Goal: Download file/media

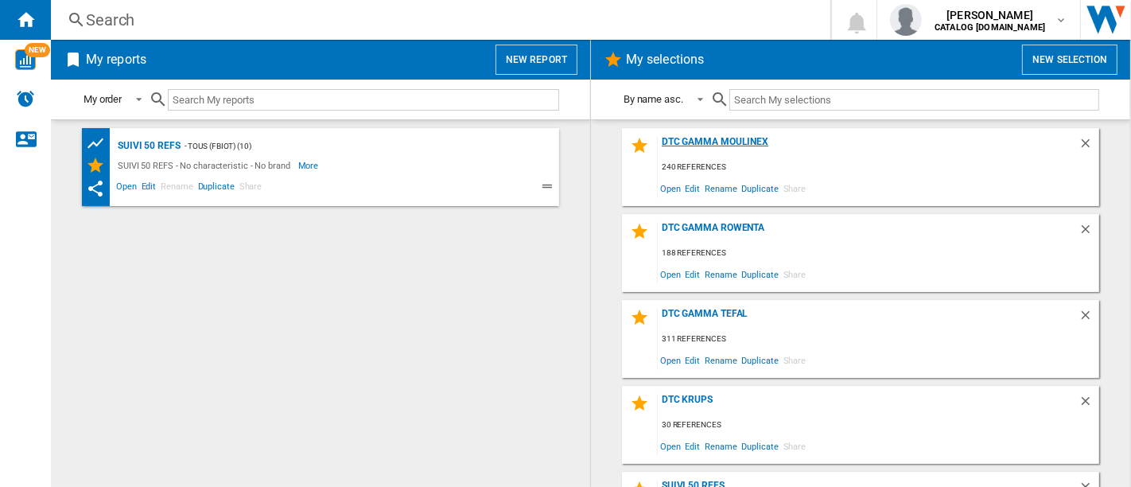
click at [695, 148] on div "DTC GAMMA MOULINEX" at bounding box center [868, 146] width 421 height 21
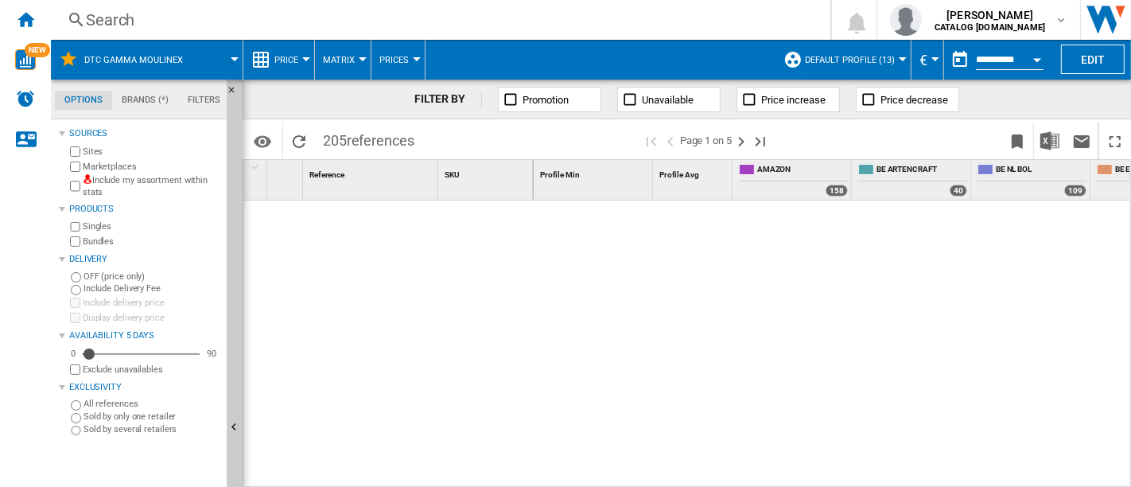
click at [892, 60] on span "Default profile (13)" at bounding box center [850, 60] width 90 height 10
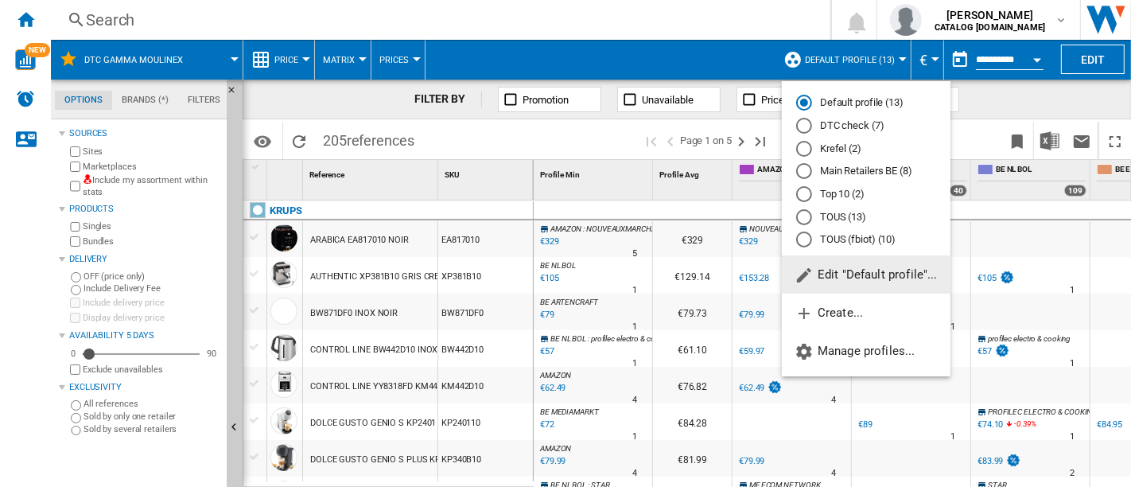
drag, startPoint x: 843, startPoint y: 127, endPoint x: 880, endPoint y: 92, distance: 50.6
click at [843, 127] on md-radio-button "DTC check (7)" at bounding box center [866, 126] width 140 height 15
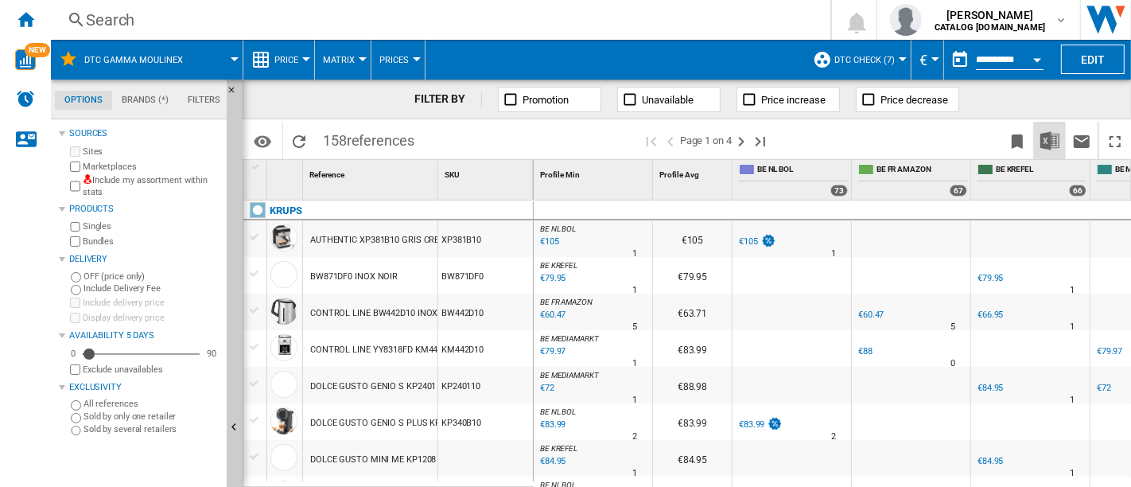
click at [1048, 144] on img "Download in Excel" at bounding box center [1050, 140] width 19 height 19
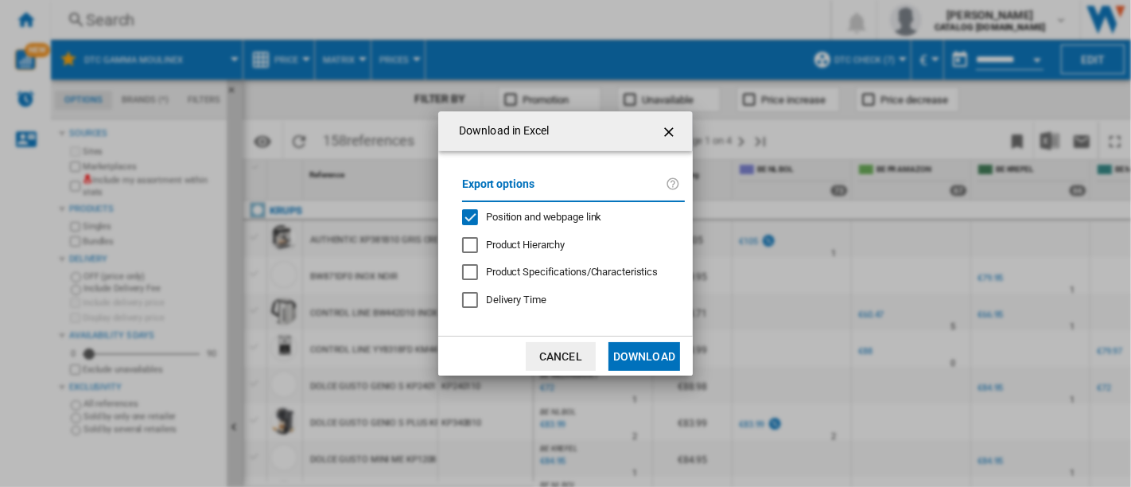
click at [486, 218] on span "Position and webpage link" at bounding box center [544, 217] width 116 height 12
click at [647, 356] on button "Download" at bounding box center [645, 356] width 72 height 29
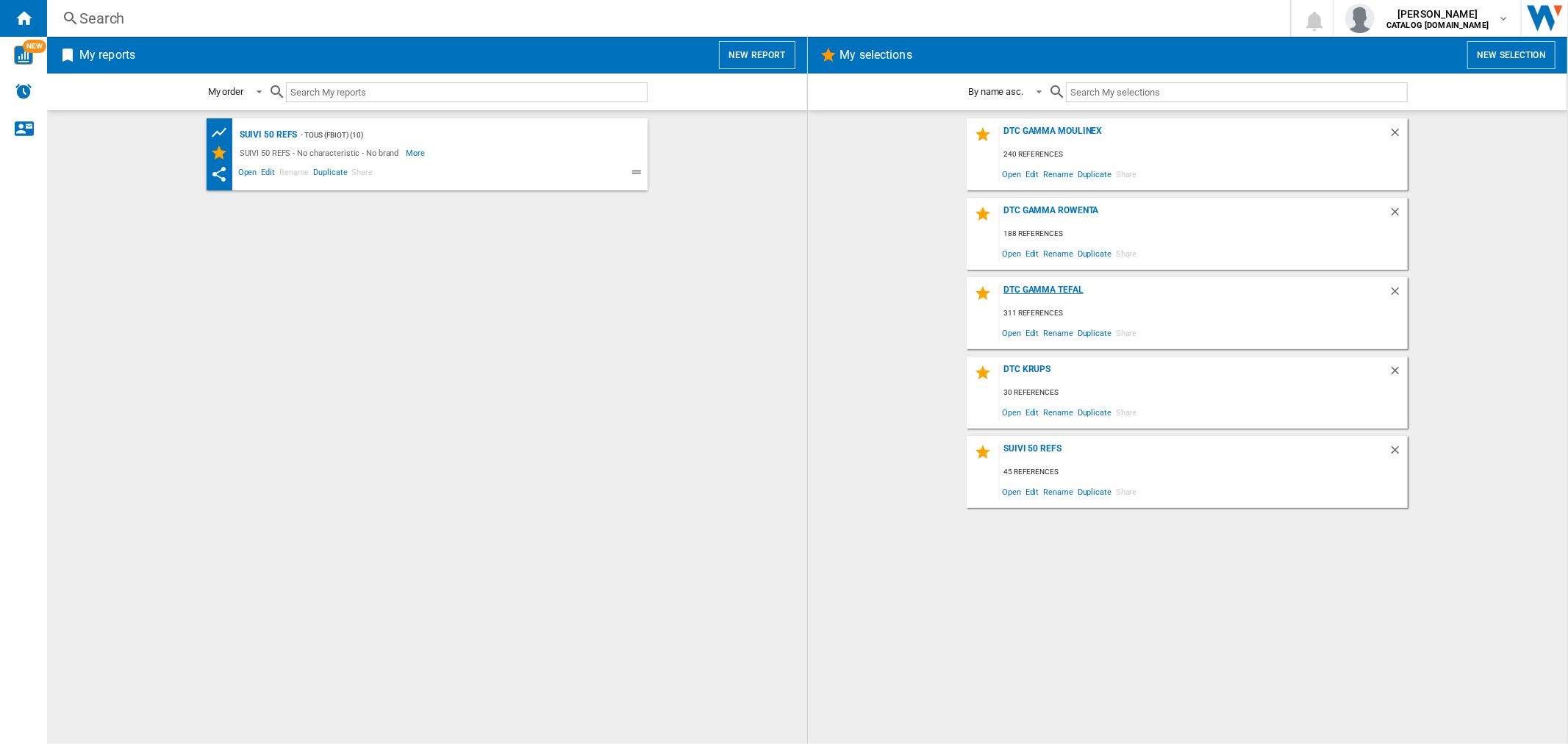
click at [1049, 290] on div "DTC GAMMA TEFAL" at bounding box center [1194, 294] width 389 height 19
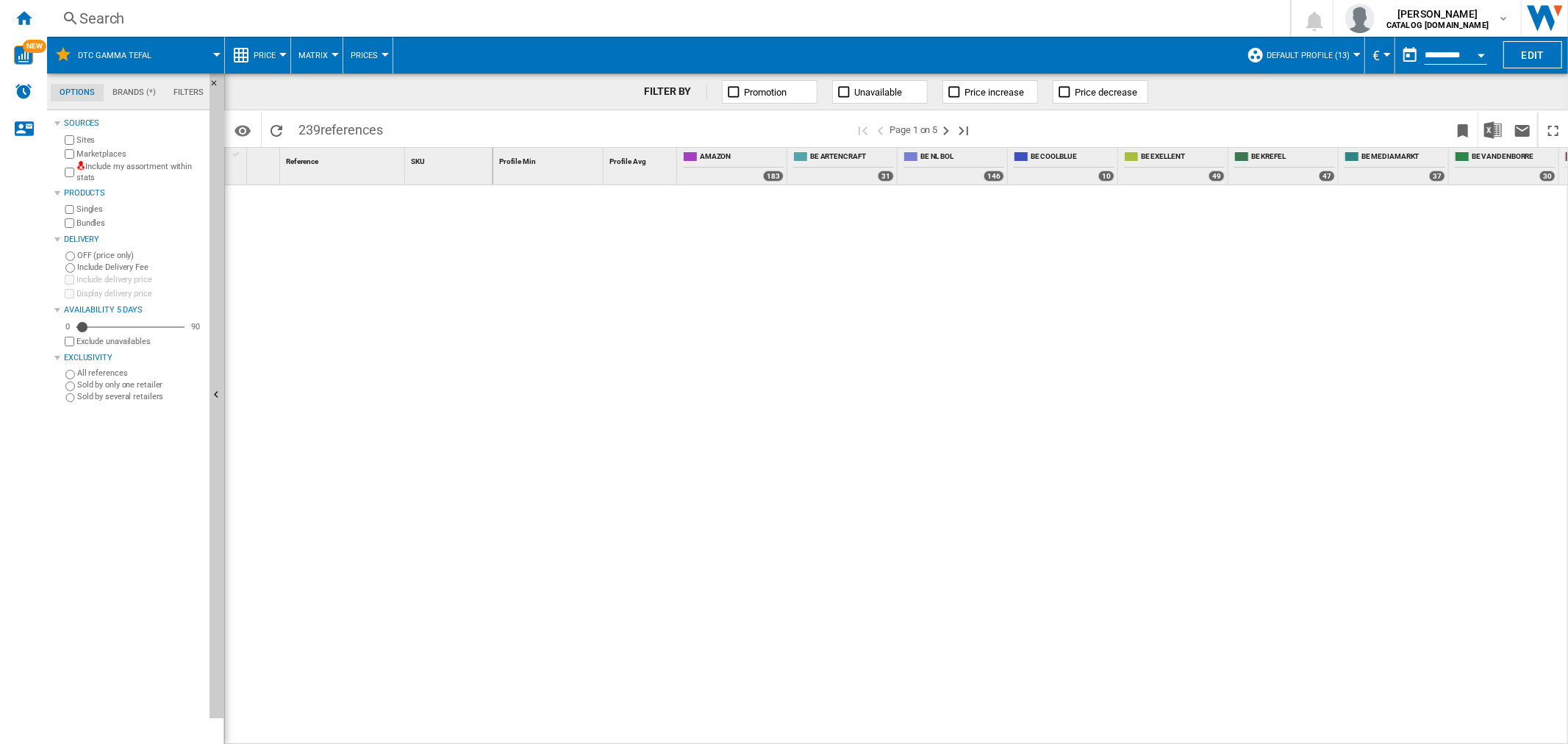
click at [1329, 55] on span "Default profile (13)" at bounding box center [1308, 55] width 83 height 9
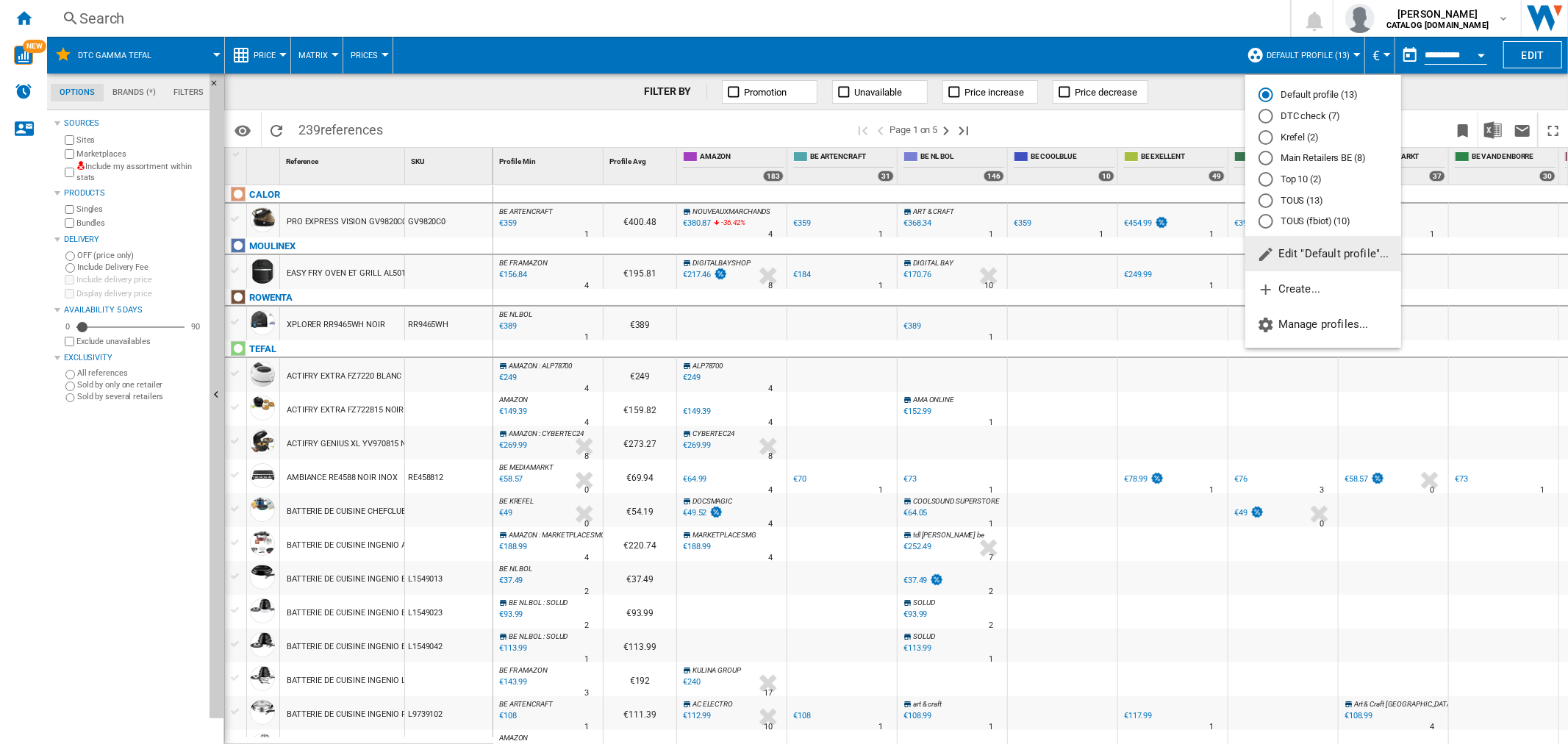
click at [1298, 117] on md-radio-button "DTC check (7)" at bounding box center [1323, 116] width 129 height 14
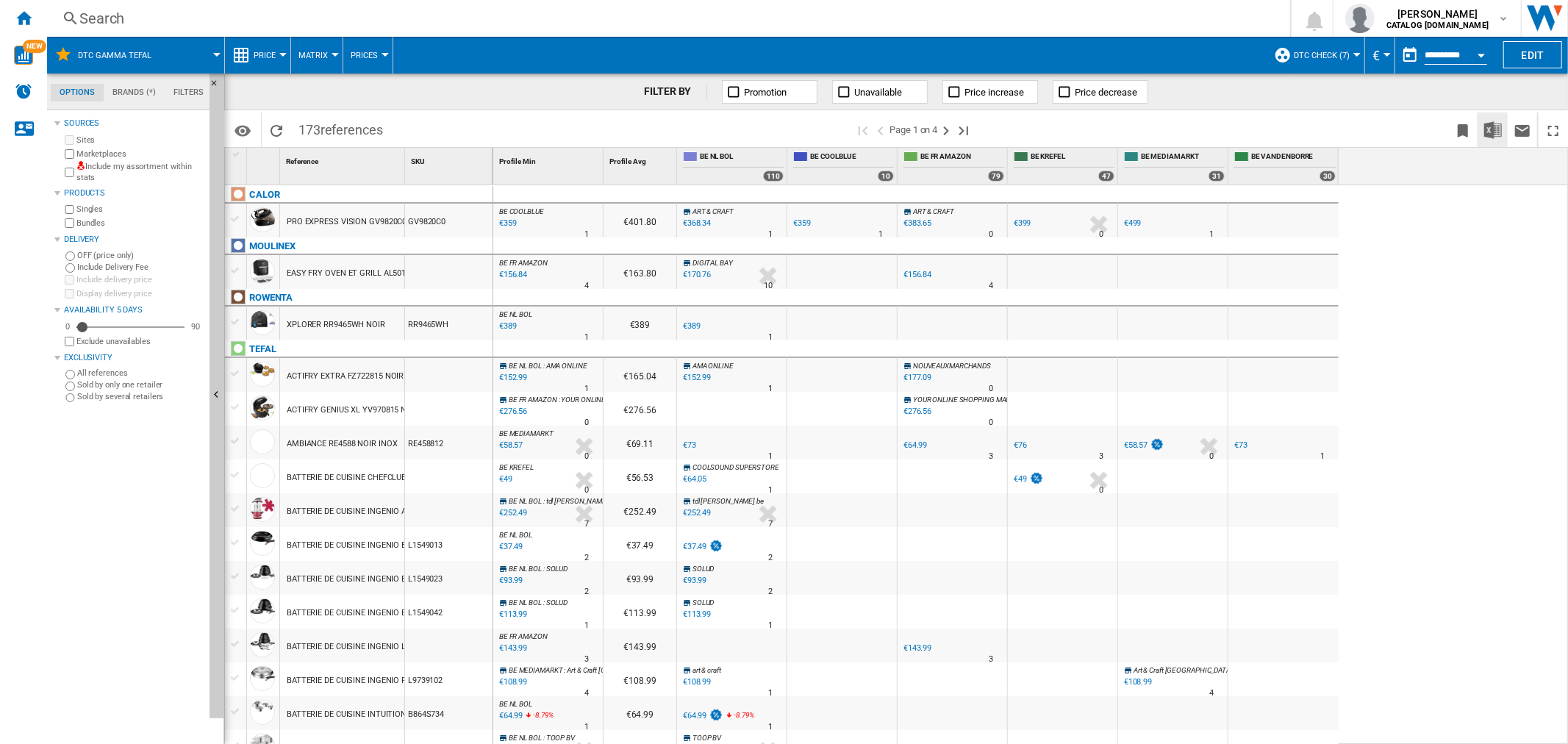
click at [1494, 133] on img "Download in Excel" at bounding box center [1492, 129] width 18 height 18
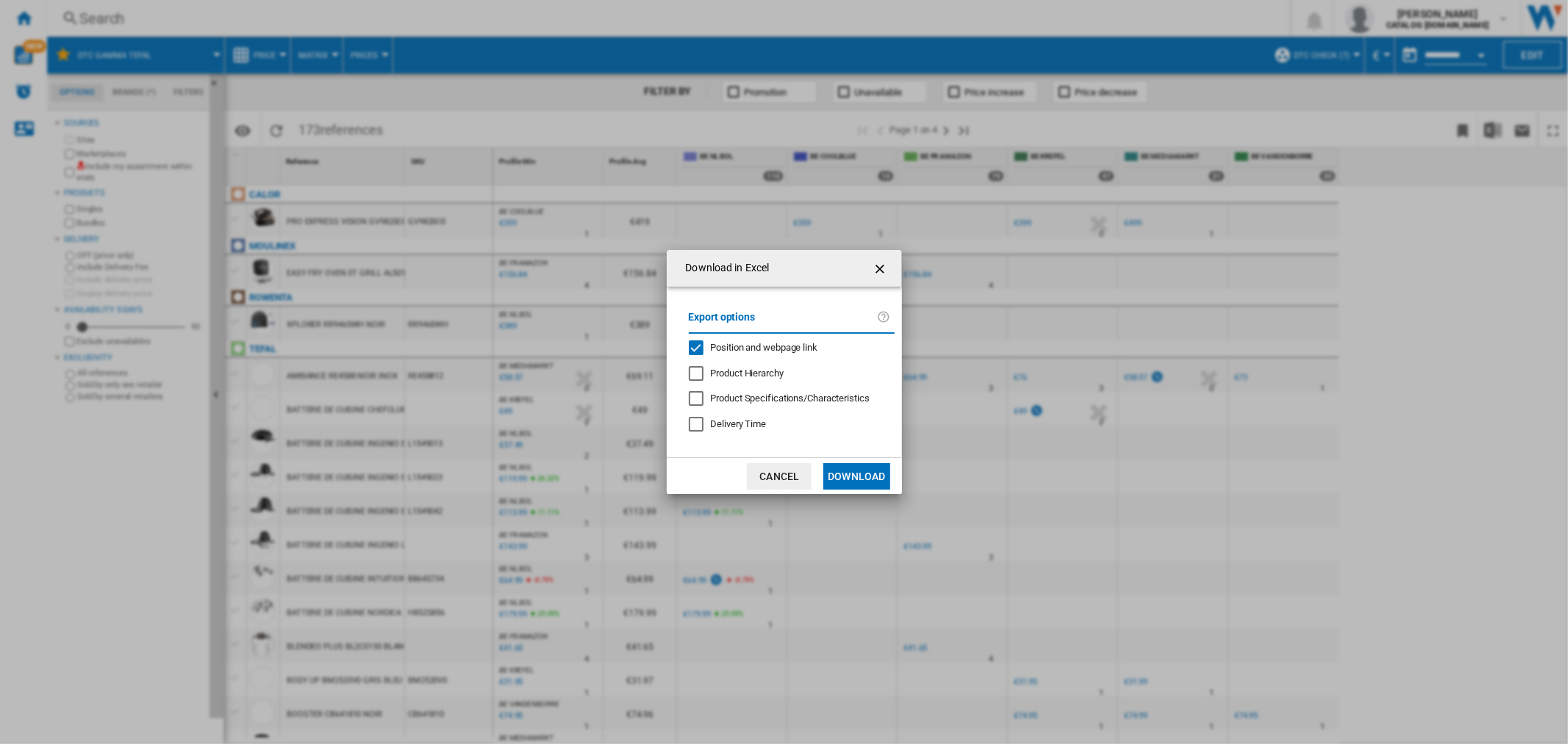
click at [775, 338] on div "Export options Position and webpage link Product Hierarchy Product Specificatio…" at bounding box center [792, 372] width 221 height 142
click at [780, 347] on span "Position and webpage link" at bounding box center [764, 348] width 107 height 11
click at [861, 471] on button "Download" at bounding box center [857, 476] width 67 height 27
